Goal: Information Seeking & Learning: Learn about a topic

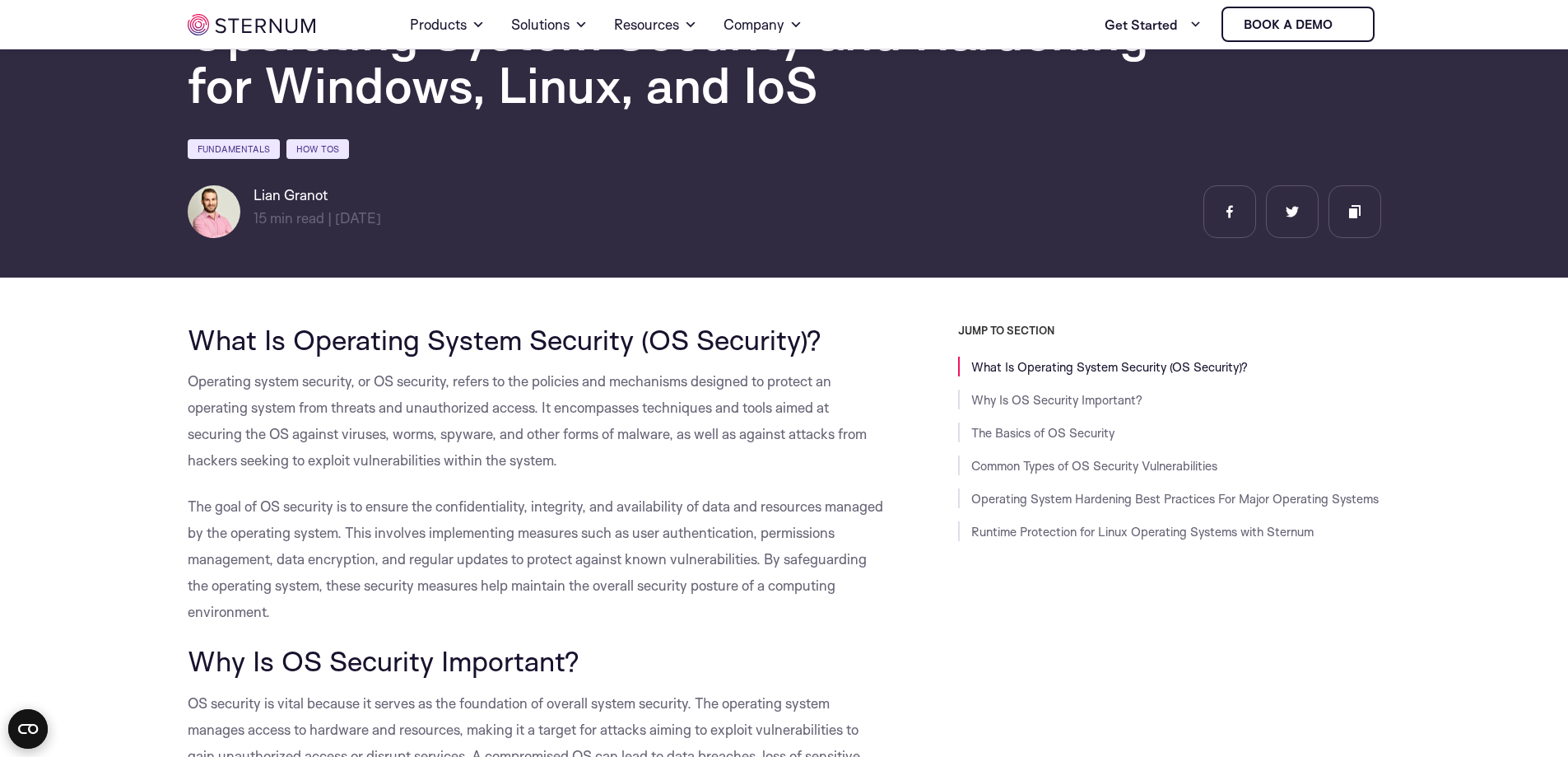
scroll to position [405, 0]
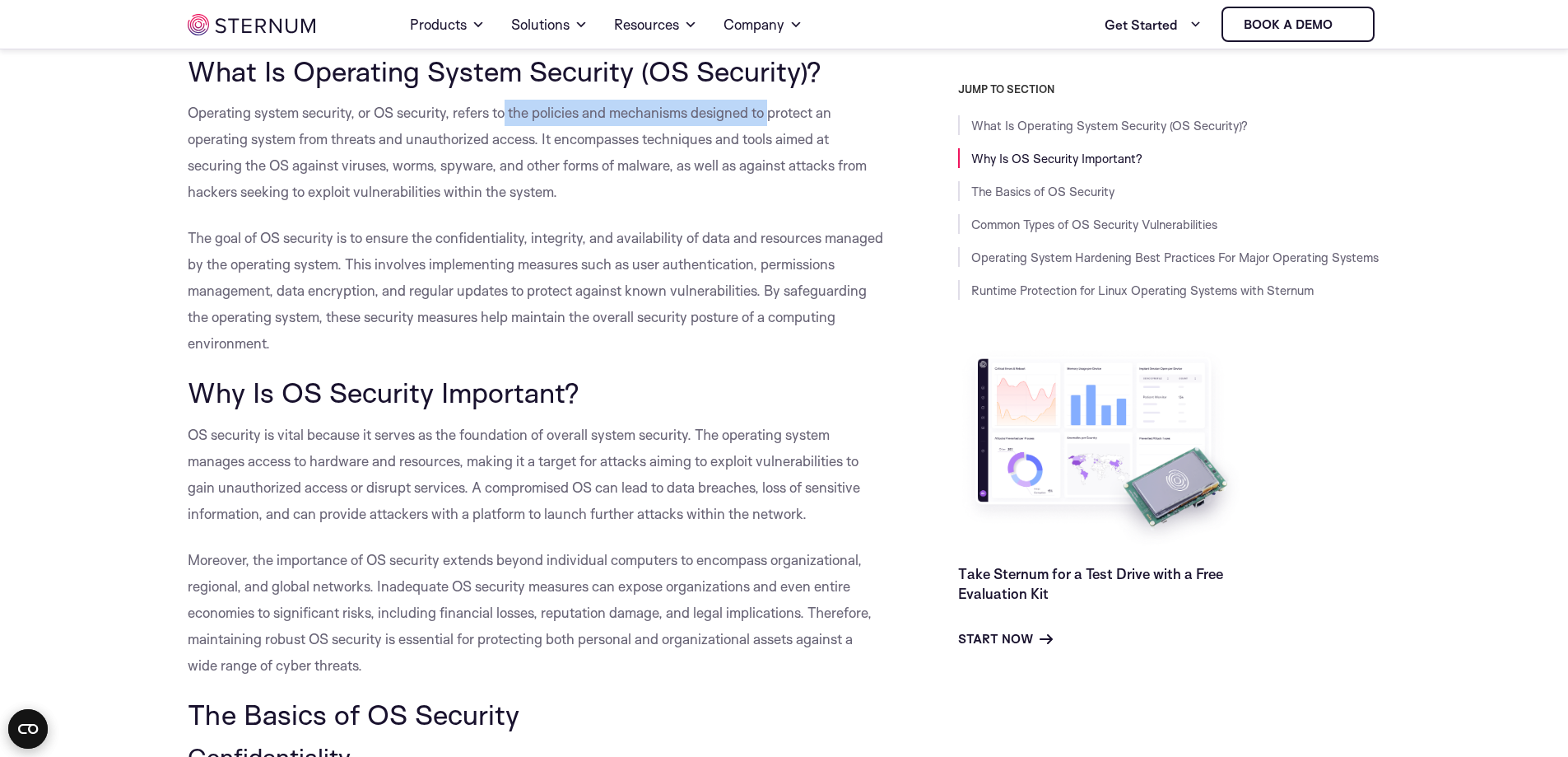
drag, startPoint x: 516, startPoint y: 112, endPoint x: 773, endPoint y: 110, distance: 257.0
click at [773, 110] on span "Operating system security, or OS security, refers to the policies and mechanism…" at bounding box center [527, 151] width 679 height 96
click at [484, 147] on span "Operating system security, or OS security, refers to the policies and mechanism…" at bounding box center [527, 151] width 679 height 96
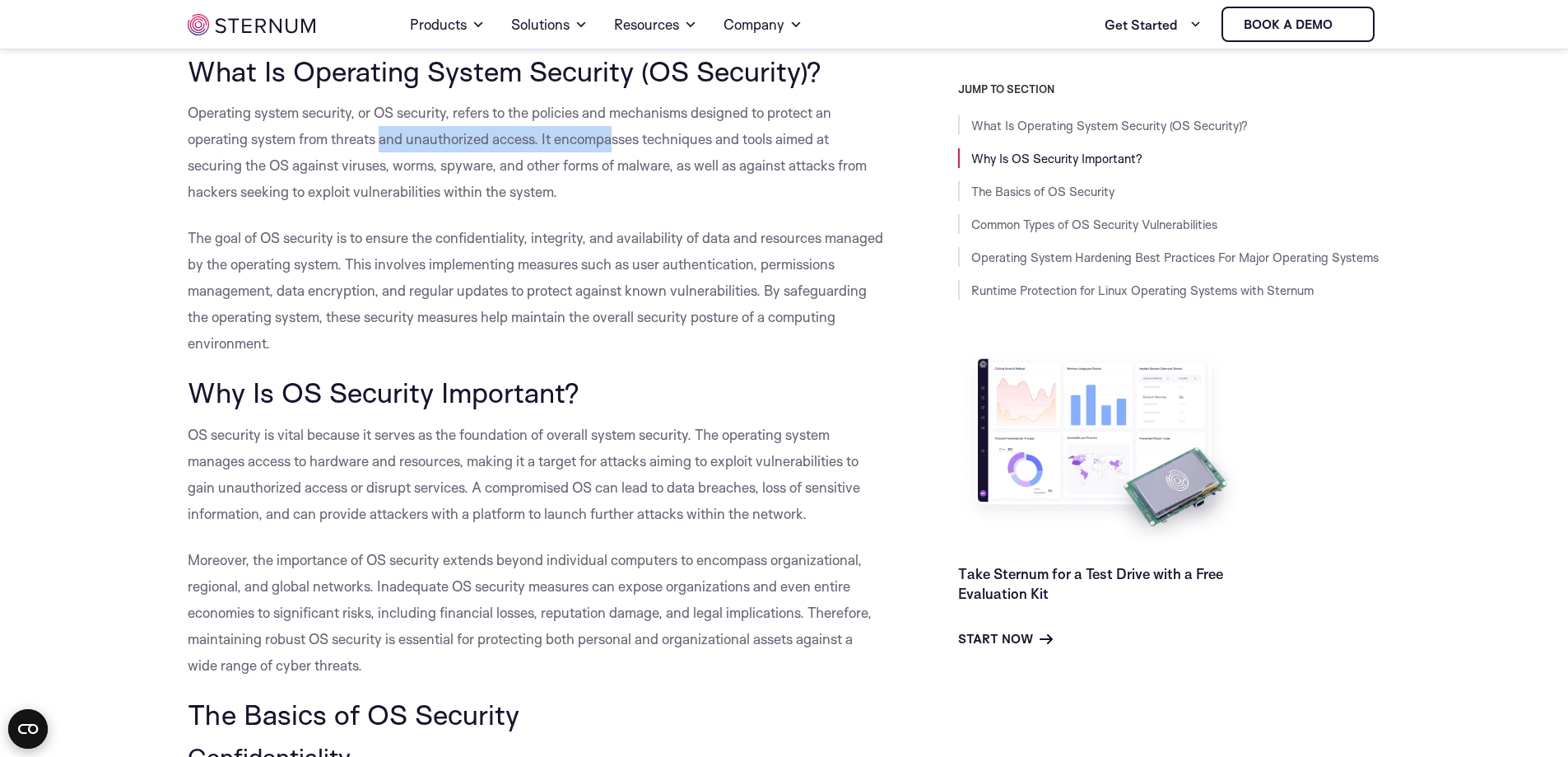
drag, startPoint x: 382, startPoint y: 145, endPoint x: 615, endPoint y: 150, distance: 233.1
click at [615, 150] on p "Operating system security, or OS security, refers to the policies and mechanism…" at bounding box center [536, 152] width 697 height 105
click at [735, 136] on span "Operating system security, or OS security, refers to the policies and mechanism…" at bounding box center [527, 151] width 679 height 96
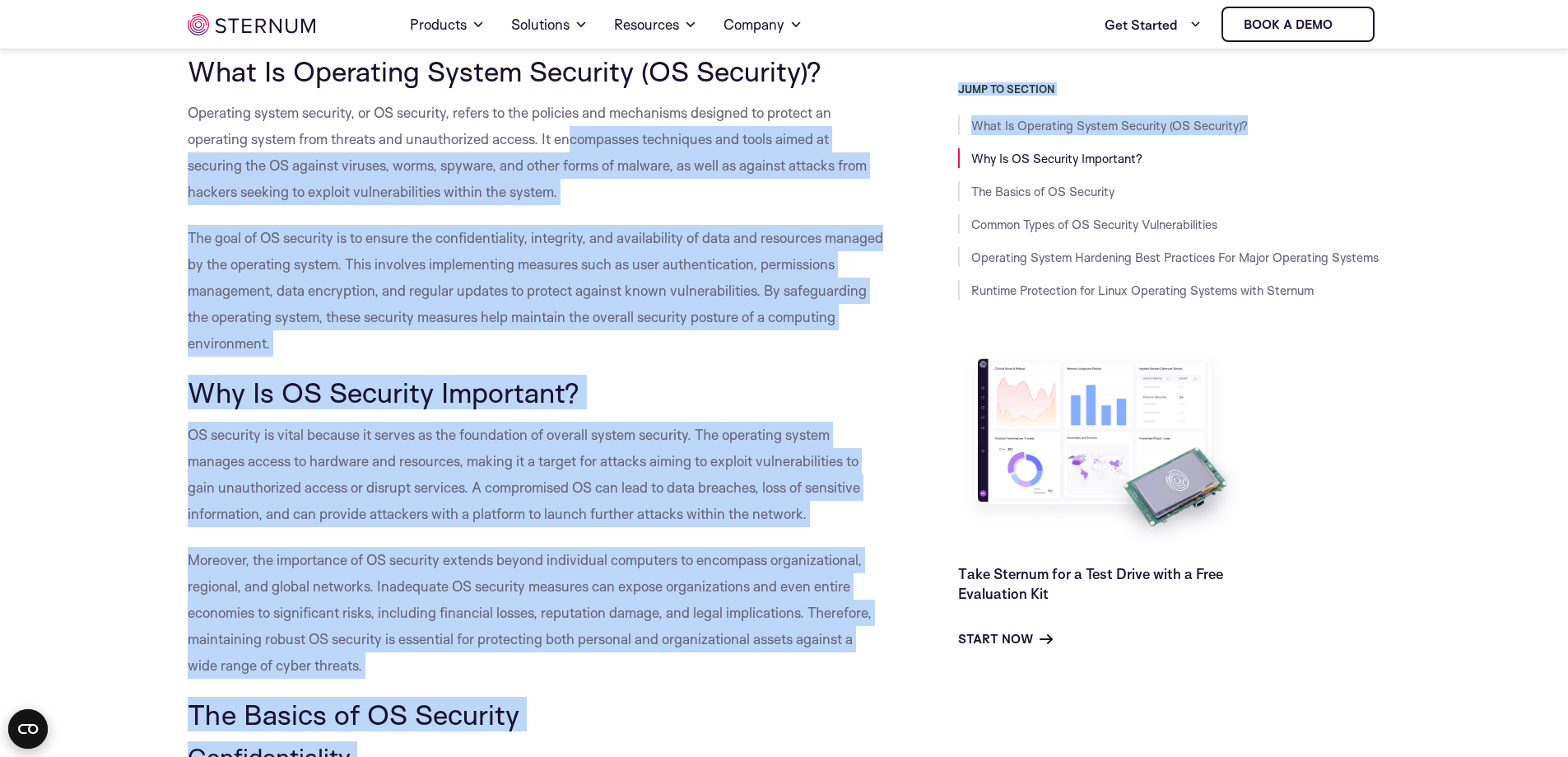
drag, startPoint x: 571, startPoint y: 139, endPoint x: 904, endPoint y: 139, distance: 333.0
click at [830, 158] on span "Operating system security, or OS security, refers to the policies and mechanism…" at bounding box center [527, 151] width 679 height 96
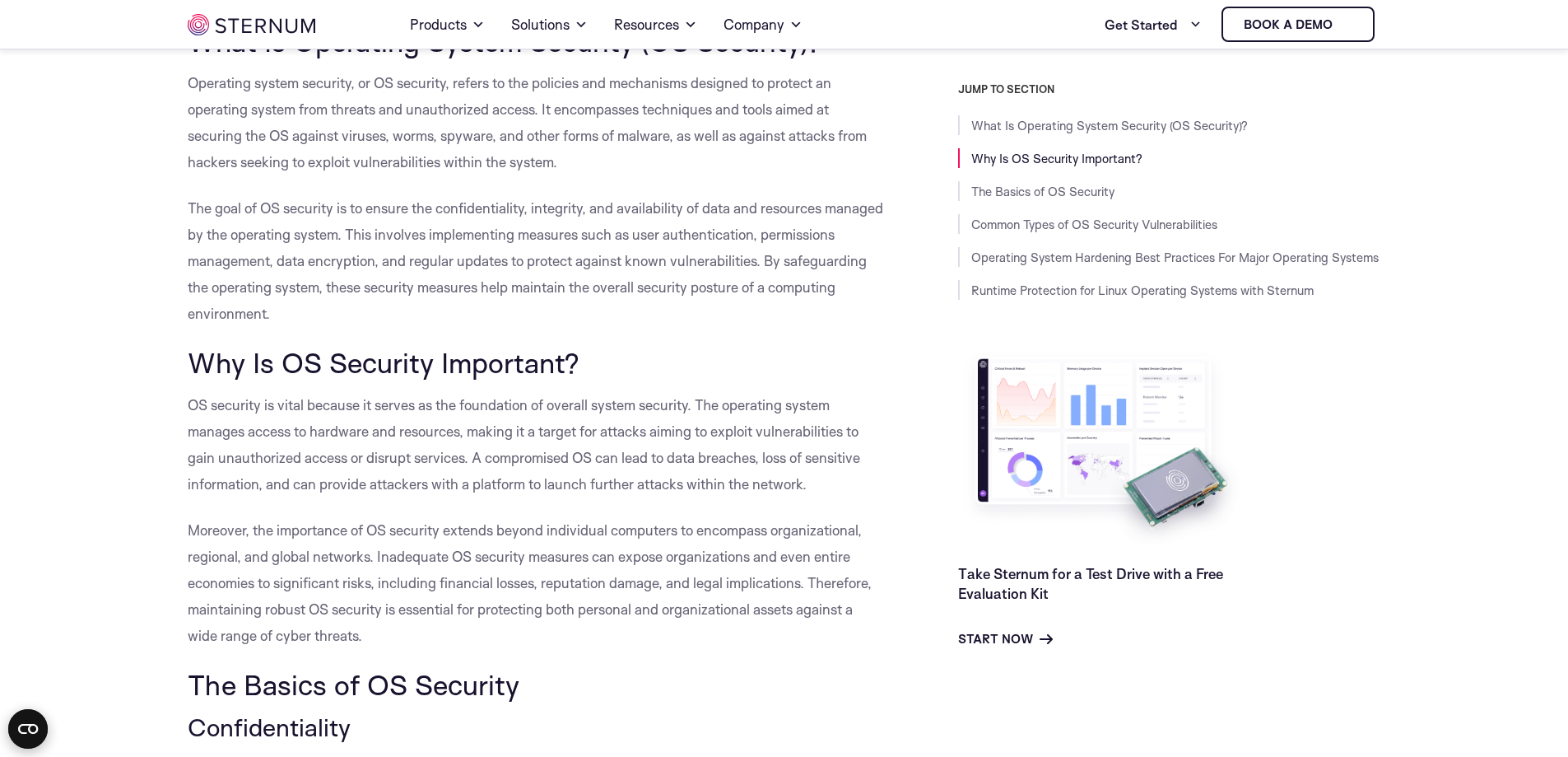
scroll to position [487, 0]
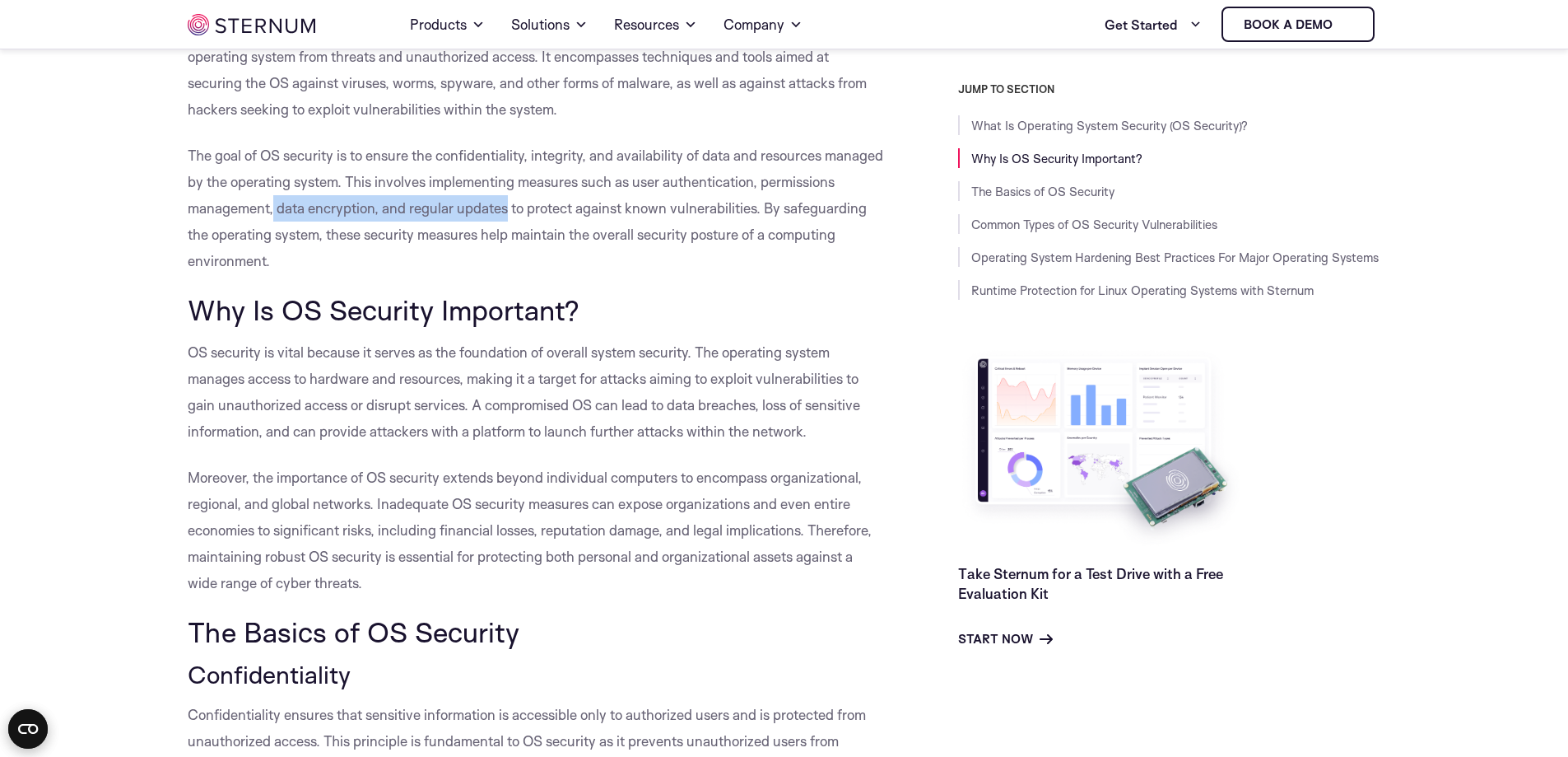
drag, startPoint x: 353, startPoint y: 208, endPoint x: 584, endPoint y: 215, distance: 231.1
click at [584, 215] on span "The goal of OS security is to ensure the confidentiality, integrity, and availa…" at bounding box center [536, 207] width 696 height 122
drag, startPoint x: 582, startPoint y: 216, endPoint x: 598, endPoint y: 212, distance: 16.5
click at [585, 216] on span "The goal of OS security is to ensure the confidentiality, integrity, and availa…" at bounding box center [536, 207] width 696 height 122
click at [728, 199] on span "The goal of OS security is to ensure the confidentiality, integrity, and availa…" at bounding box center [536, 207] width 696 height 122
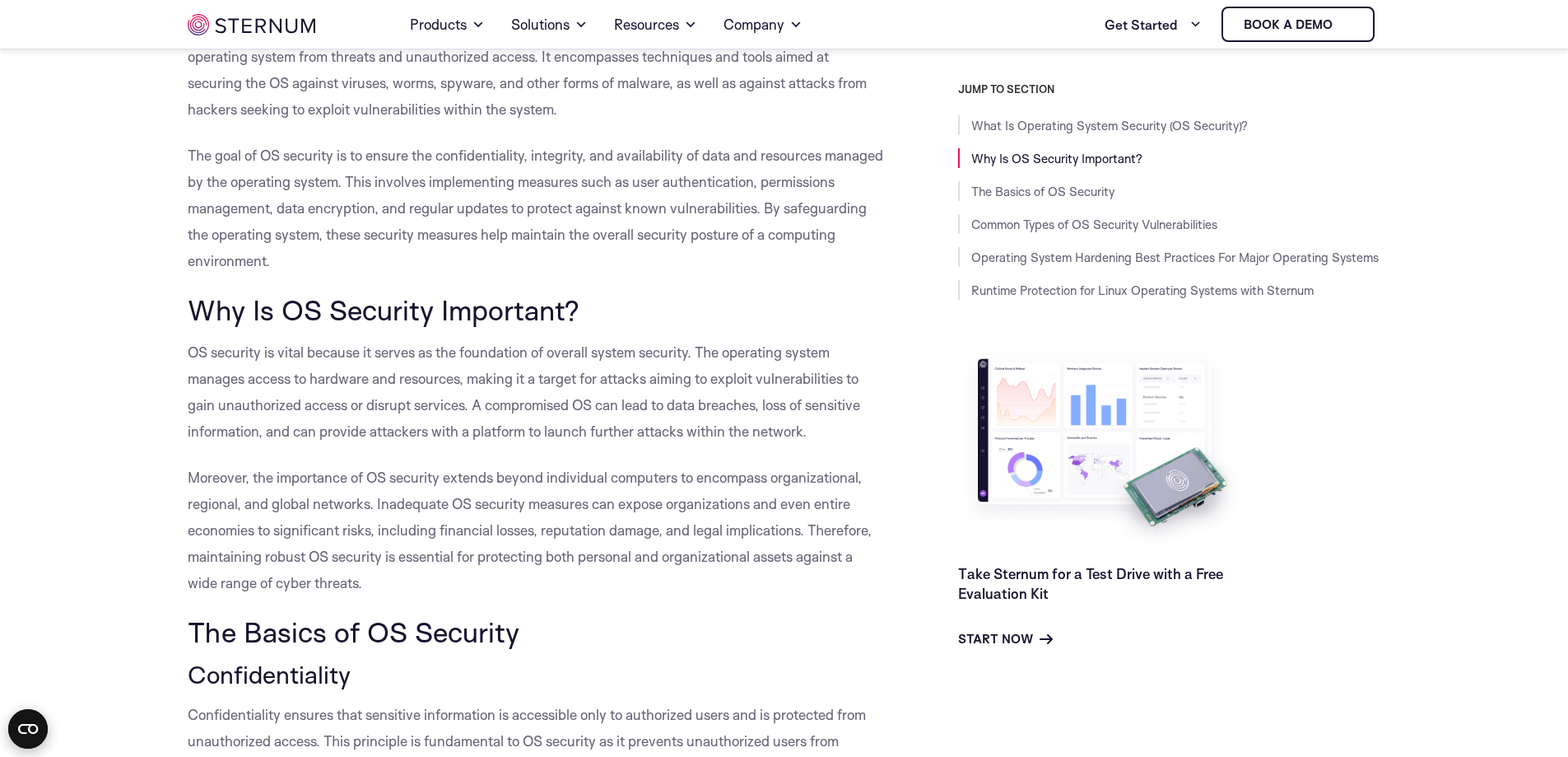
drag, startPoint x: 387, startPoint y: 179, endPoint x: 447, endPoint y: 158, distance: 63.6
click at [386, 177] on span "The goal of OS security is to ensure the confidentiality, integrity, and availa…" at bounding box center [536, 207] width 696 height 122
click at [488, 162] on span "The goal of OS security is to ensure the confidentiality, integrity, and availa…" at bounding box center [536, 207] width 696 height 122
drag, startPoint x: 495, startPoint y: 167, endPoint x: 584, endPoint y: 159, distance: 89.4
click at [497, 170] on p "The goal of OS security is to ensure the confidentiality, integrity, and availa…" at bounding box center [536, 208] width 697 height 131
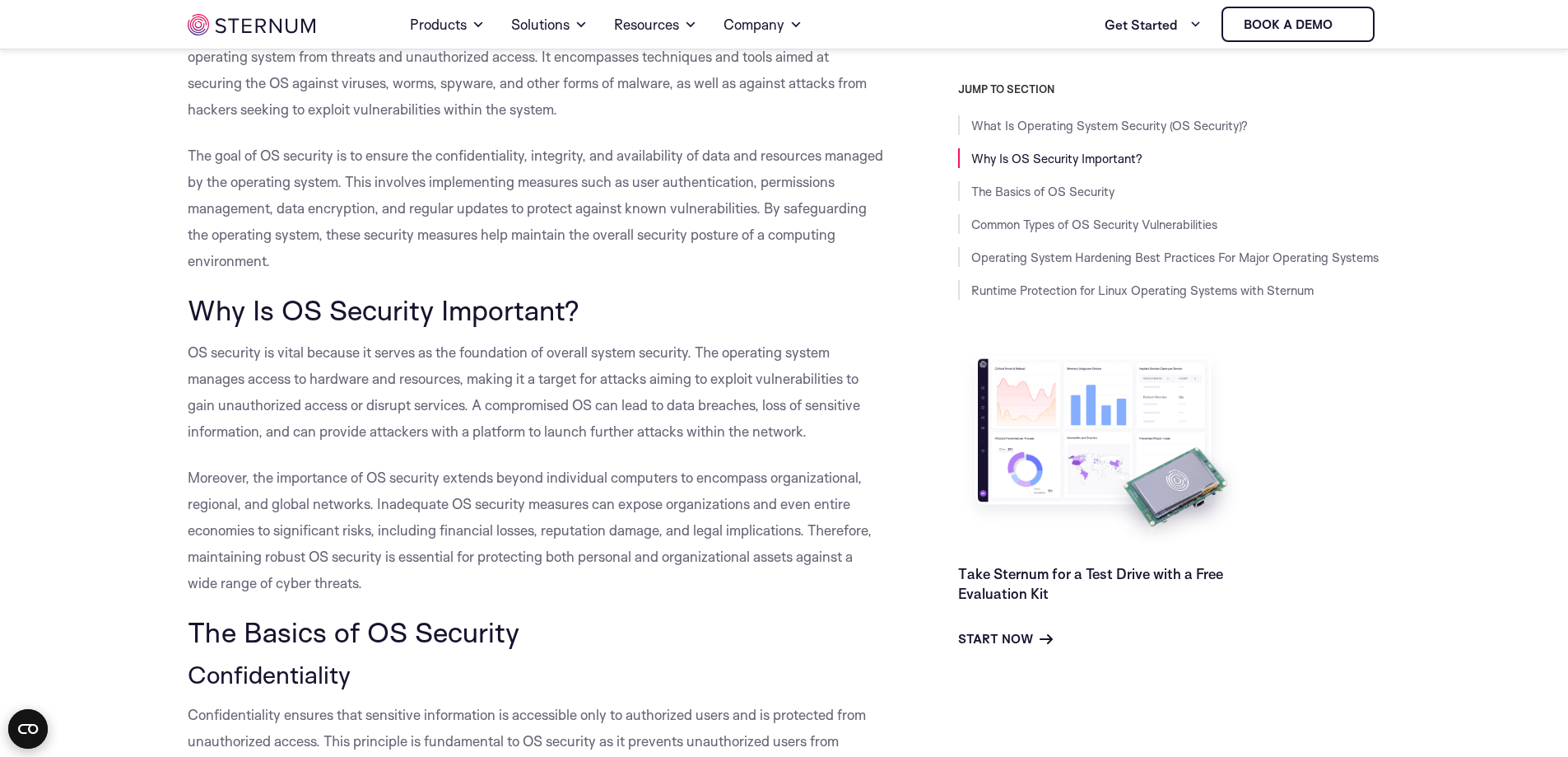
click at [651, 179] on span "The goal of OS security is to ensure the confidentiality, integrity, and availa…" at bounding box center [536, 207] width 696 height 122
click at [683, 178] on span "The goal of OS security is to ensure the confidentiality, integrity, and availa…" at bounding box center [536, 207] width 696 height 122
click at [685, 182] on span "The goal of OS security is to ensure the confidentiality, integrity, and availa…" at bounding box center [536, 207] width 696 height 122
click at [685, 183] on span "The goal of OS security is to ensure the confidentiality, integrity, and availa…" at bounding box center [536, 207] width 696 height 122
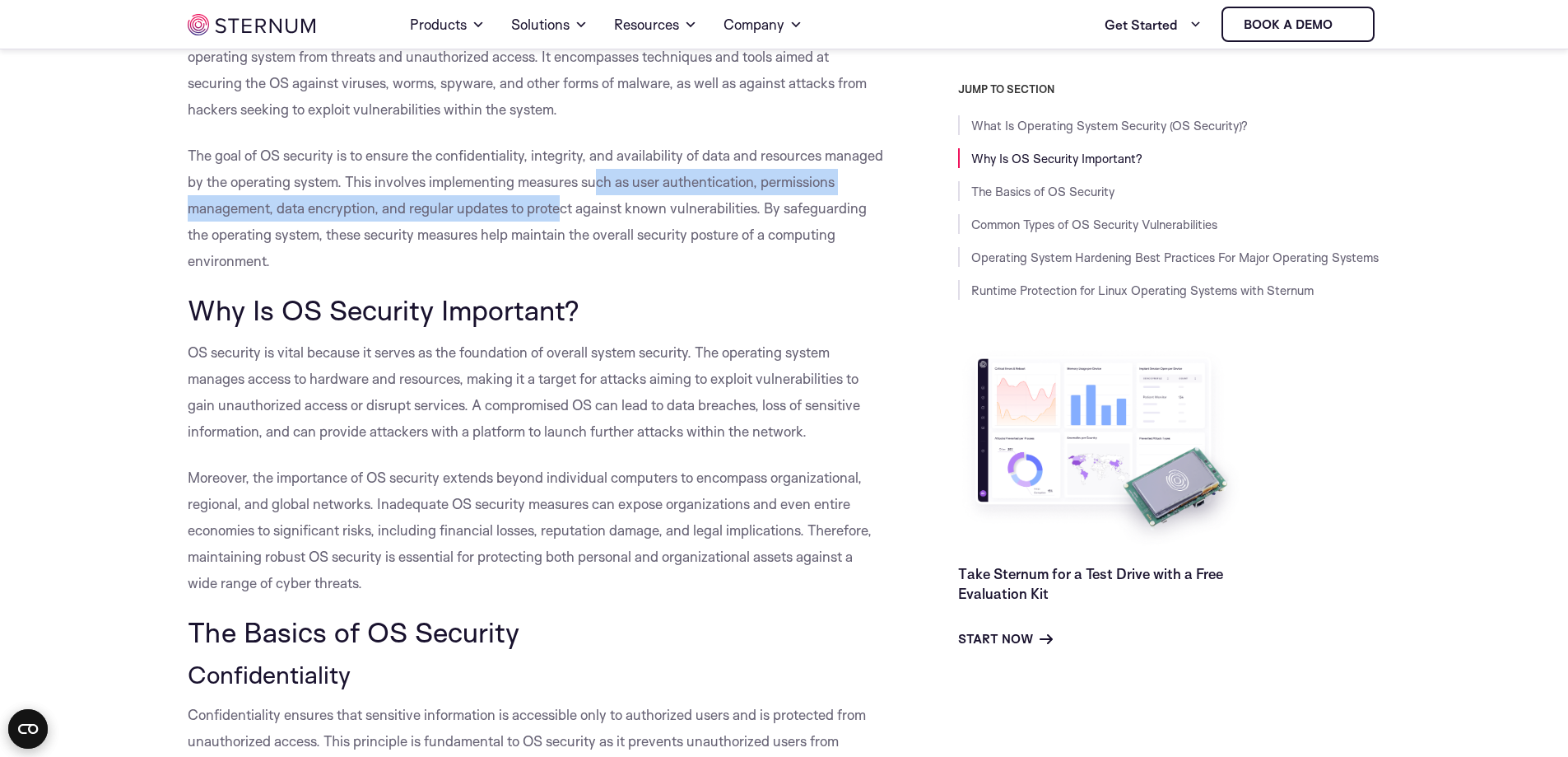
click at [639, 196] on p "The goal of OS security is to ensure the confidentiality, integrity, and availa…" at bounding box center [536, 208] width 697 height 131
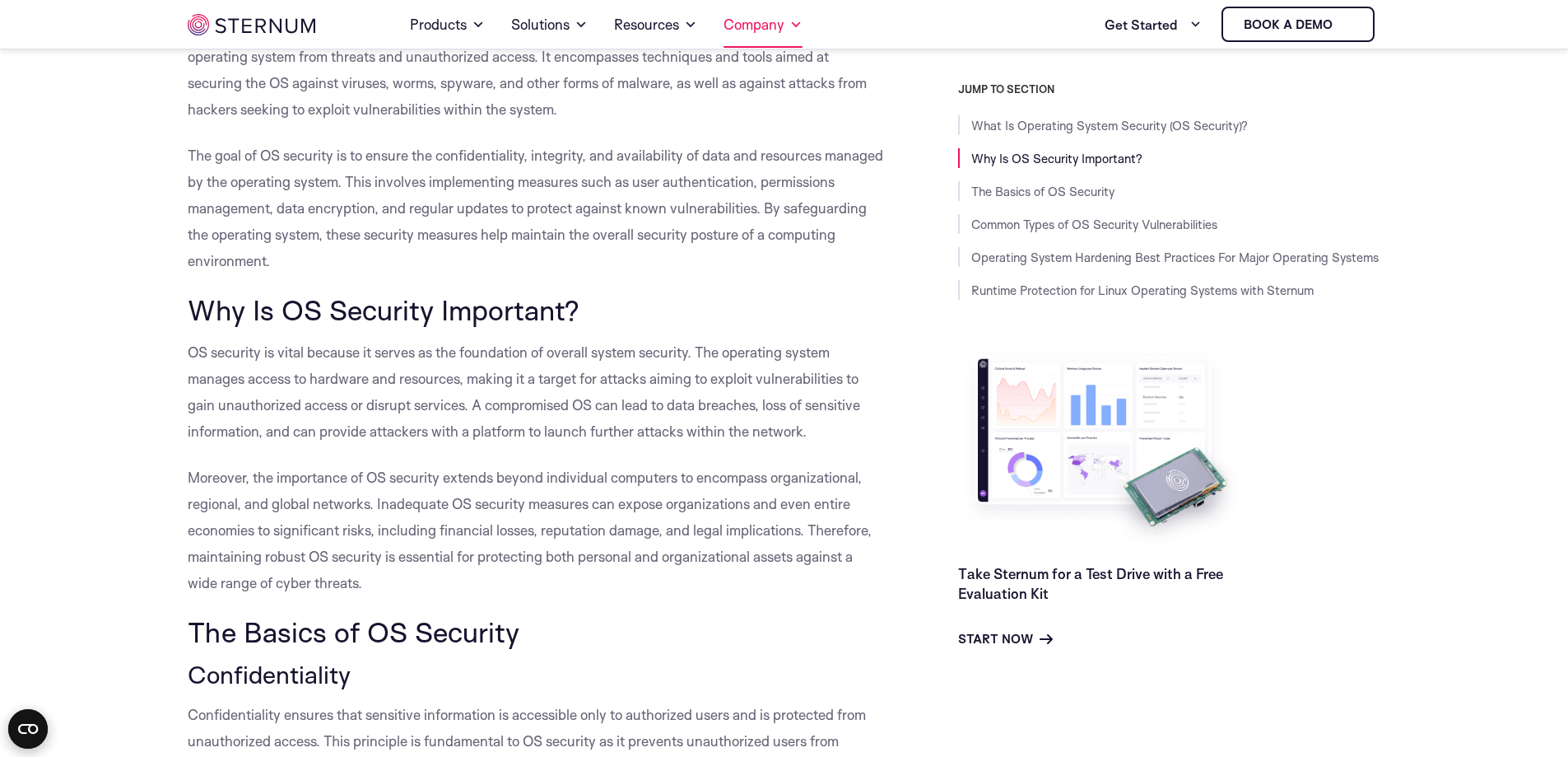
drag, startPoint x: 628, startPoint y: 194, endPoint x: 752, endPoint y: 9, distance: 222.7
click at [636, 174] on p "The goal of OS security is to ensure the confidentiality, integrity, and availa…" at bounding box center [536, 208] width 697 height 131
